Goal: Transaction & Acquisition: Purchase product/service

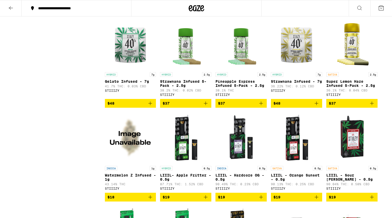
scroll to position [2394, 0]
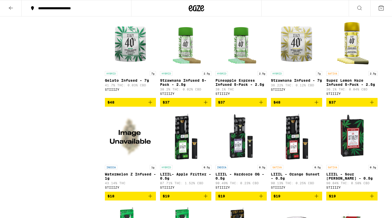
click at [244, 69] on img "Open page for Pineapple Express Infused 5-Pack - 2.5g from STIIIZY" at bounding box center [240, 43] width 51 height 52
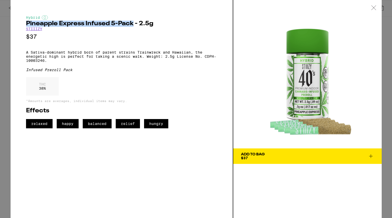
drag, startPoint x: 26, startPoint y: 24, endPoint x: 133, endPoint y: 24, distance: 107.2
click at [133, 24] on h2 "Pineapple Express Infused 5-Pack - 2.5g" at bounding box center [121, 24] width 191 height 6
copy h2 "Pineapple Express Infused 5-Pack"
click at [374, 8] on icon at bounding box center [373, 7] width 4 height 4
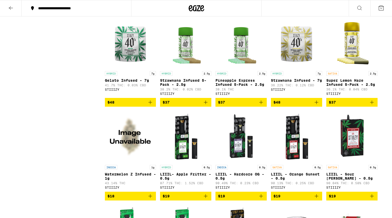
click at [187, 69] on img "Open page for Strawnana Infused 5-Pack - 2.5g from STIIIZY" at bounding box center [185, 43] width 51 height 52
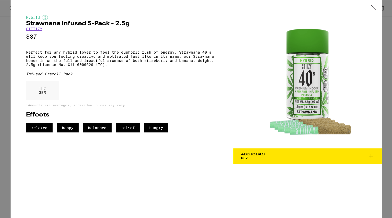
click at [373, 8] on icon at bounding box center [373, 7] width 5 height 5
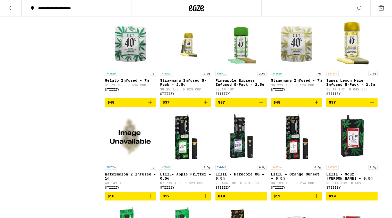
click at [190, 69] on img "Open page for Strawnana Infused 5-Pack - 2.5g from STIIIZY" at bounding box center [185, 43] width 51 height 52
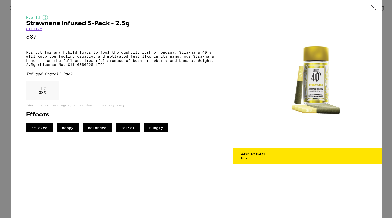
click at [373, 7] on icon at bounding box center [373, 7] width 5 height 5
